Goal: Check status: Check status

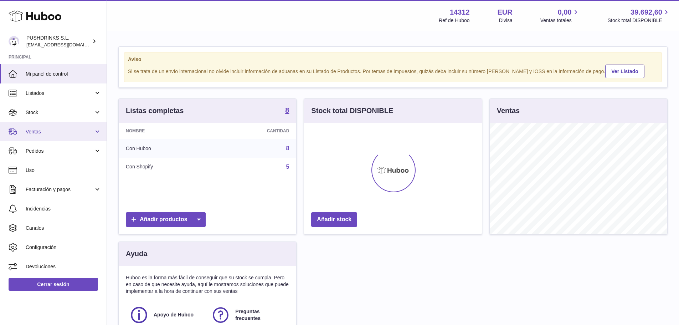
scroll to position [111, 178]
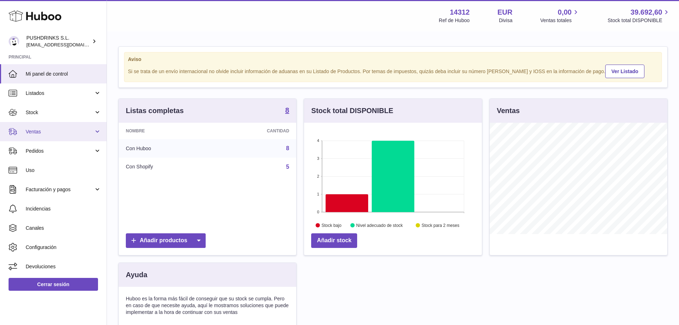
click at [42, 129] on span "Ventas" at bounding box center [60, 131] width 68 height 7
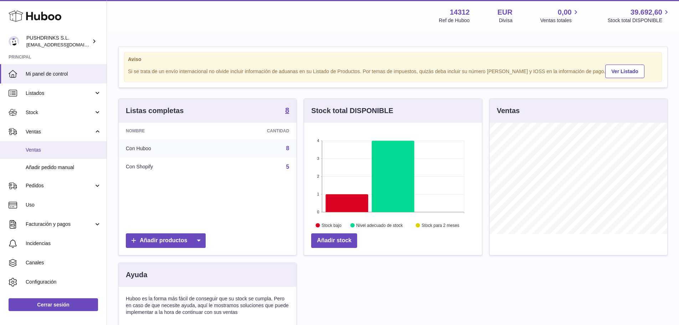
click at [43, 148] on span "Ventas" at bounding box center [64, 149] width 76 height 7
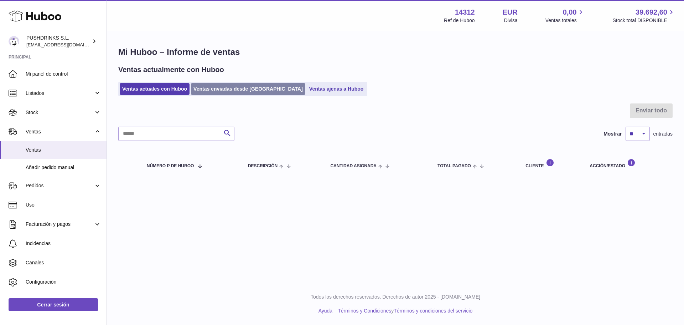
click at [218, 89] on link "Ventas enviadas desde Huboo" at bounding box center [248, 89] width 114 height 12
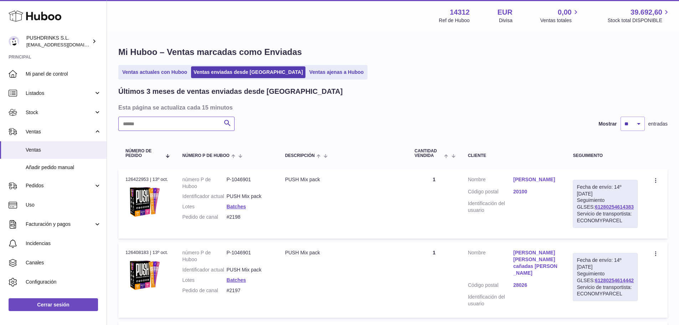
click at [182, 122] on input "text" at bounding box center [176, 124] width 116 height 14
paste input "**********"
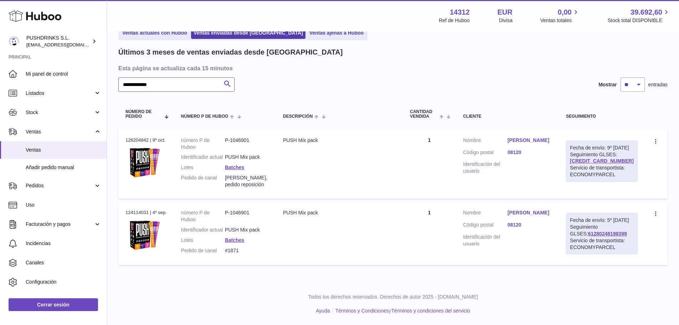
scroll to position [60, 0]
type input "**********"
drag, startPoint x: 242, startPoint y: 240, endPoint x: 228, endPoint y: 242, distance: 13.3
click at [228, 247] on dd "#1871" at bounding box center [247, 250] width 44 height 7
copy dd "#1871"
